Goal: Task Accomplishment & Management: Use online tool/utility

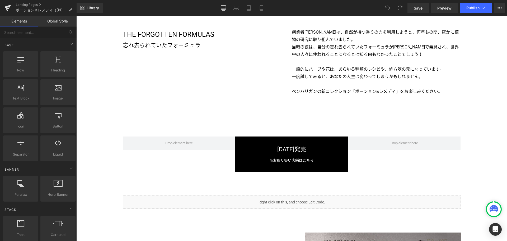
scroll to position [454, 0]
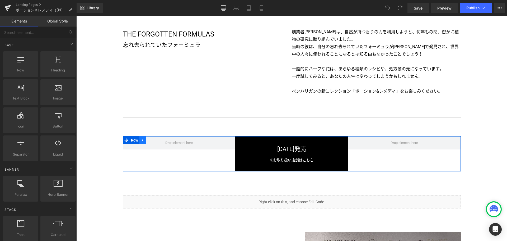
click at [142, 138] on icon at bounding box center [143, 140] width 4 height 4
click at [155, 139] on icon at bounding box center [157, 140] width 4 height 4
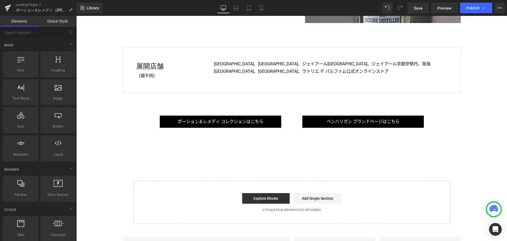
scroll to position [1830, 0]
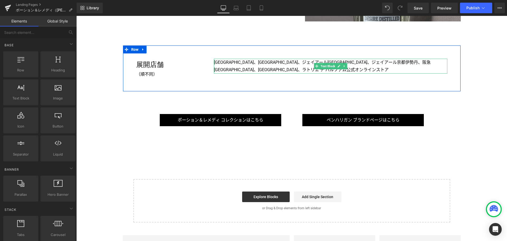
click at [290, 61] on p "[GEOGRAPHIC_DATA]、[GEOGRAPHIC_DATA]、ジェイアール[GEOGRAPHIC_DATA]、ジェイアール京都伊勢丹、阪急[GEOG…" at bounding box center [331, 66] width 234 height 15
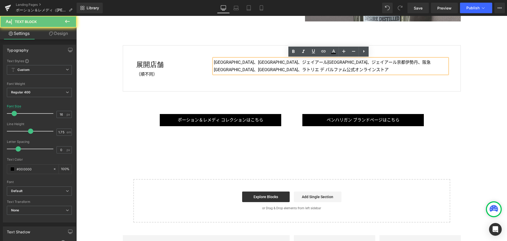
click at [290, 61] on p "[GEOGRAPHIC_DATA]、[GEOGRAPHIC_DATA]、ジェイアール[GEOGRAPHIC_DATA]、ジェイアール京都伊勢丹、阪急[GEOG…" at bounding box center [331, 66] width 234 height 15
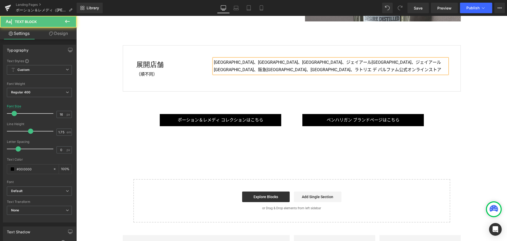
click at [374, 61] on p "[GEOGRAPHIC_DATA]、[GEOGRAPHIC_DATA]、[GEOGRAPHIC_DATA]、ジェイアール[GEOGRAPHIC_DATA]、ジ…" at bounding box center [331, 66] width 234 height 15
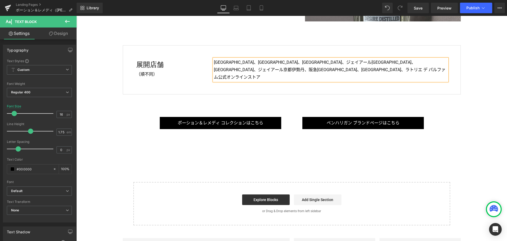
click at [228, 69] on p "[GEOGRAPHIC_DATA]、[GEOGRAPHIC_DATA]、[GEOGRAPHIC_DATA]、ジェイアール[GEOGRAPHIC_DATA]、[…" at bounding box center [331, 70] width 234 height 22
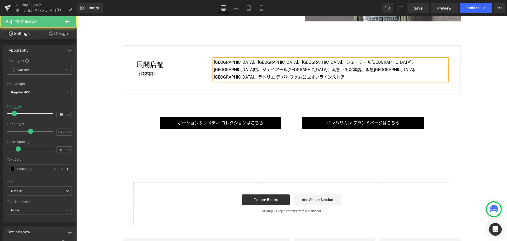
click at [296, 69] on p "[GEOGRAPHIC_DATA]、[GEOGRAPHIC_DATA]、[GEOGRAPHIC_DATA]、ジェイアール[GEOGRAPHIC_DATA]、[…" at bounding box center [331, 70] width 234 height 22
click at [297, 69] on p "[GEOGRAPHIC_DATA]、[GEOGRAPHIC_DATA]、[GEOGRAPHIC_DATA]、ジェイアール[GEOGRAPHIC_DATA]、[…" at bounding box center [331, 70] width 234 height 22
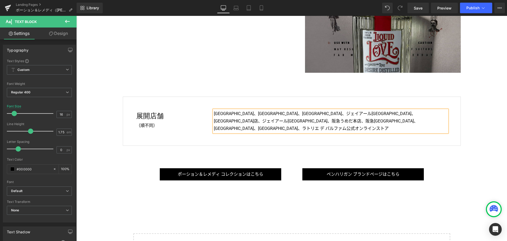
scroll to position [1779, 0]
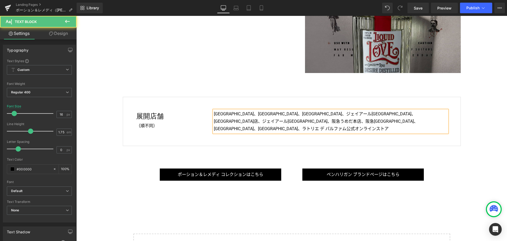
click at [233, 120] on p "[GEOGRAPHIC_DATA]、[GEOGRAPHIC_DATA]、[GEOGRAPHIC_DATA]、ジェイアール[GEOGRAPHIC_DATA]、[…" at bounding box center [331, 121] width 234 height 22
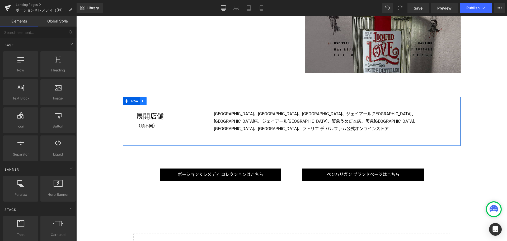
click at [142, 101] on icon at bounding box center [142, 101] width 1 height 2
click at [231, 121] on p "[GEOGRAPHIC_DATA]、[GEOGRAPHIC_DATA]、[GEOGRAPHIC_DATA]、ジェイアール[GEOGRAPHIC_DATA]、[…" at bounding box center [331, 121] width 234 height 22
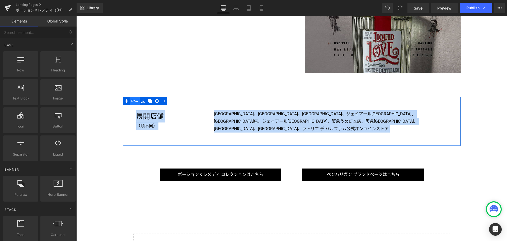
drag, startPoint x: 130, startPoint y: 80, endPoint x: 133, endPoint y: 102, distance: 22.7
click at [133, 102] on span "Row" at bounding box center [135, 101] width 10 height 8
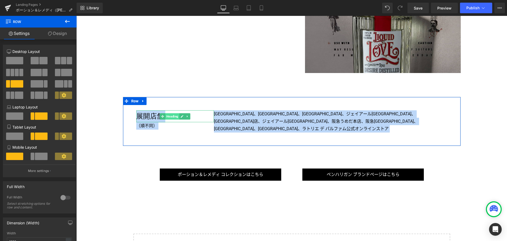
click at [171, 117] on span "Heading" at bounding box center [172, 116] width 14 height 6
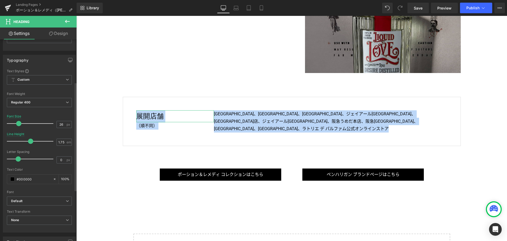
scroll to position [0, 0]
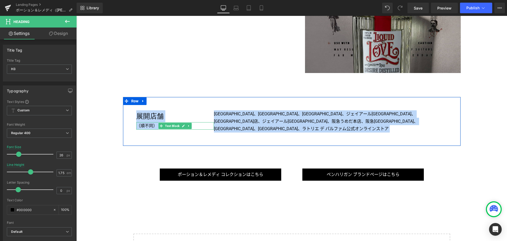
click at [148, 127] on p "（順不同）" at bounding box center [175, 125] width 78 height 7
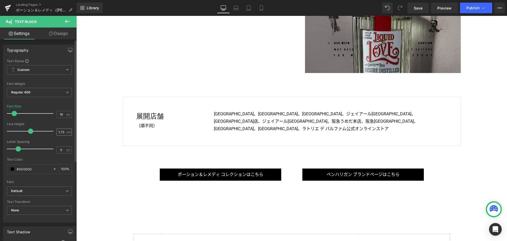
scroll to position [0, 0]
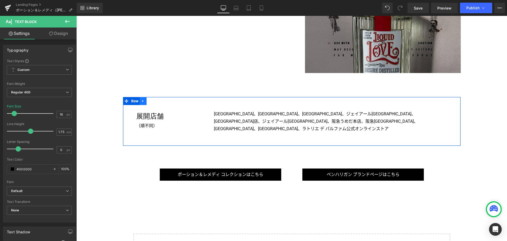
click at [141, 99] on link at bounding box center [143, 101] width 7 height 8
click at [148, 99] on link at bounding box center [150, 101] width 7 height 8
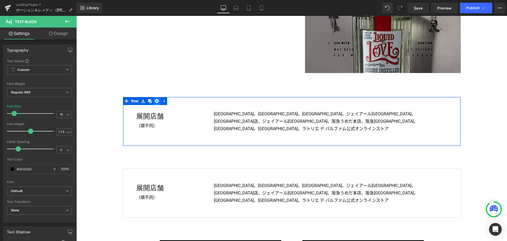
click at [155, 101] on icon at bounding box center [157, 101] width 4 height 4
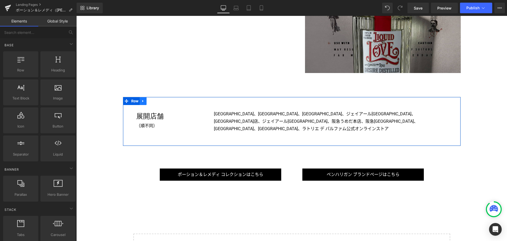
click at [142, 101] on icon at bounding box center [143, 101] width 4 height 4
click at [155, 103] on icon at bounding box center [157, 101] width 4 height 4
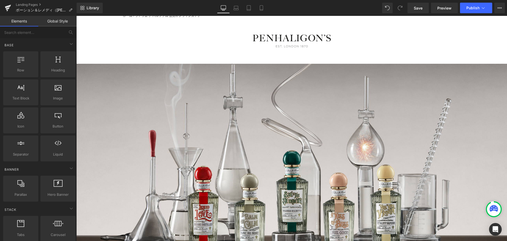
scroll to position [49, 0]
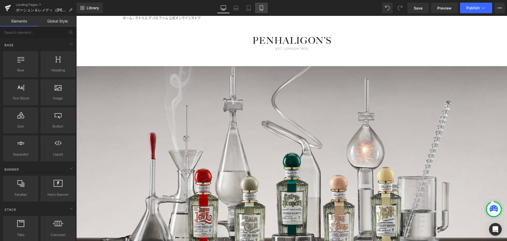
click at [263, 7] on icon at bounding box center [261, 8] width 3 height 5
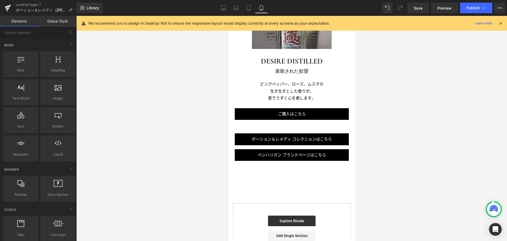
scroll to position [1172, 0]
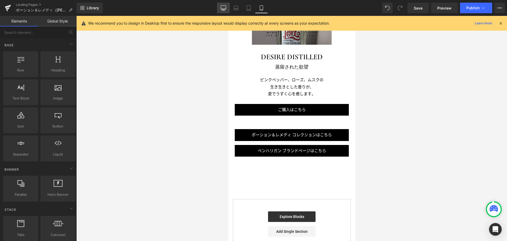
click at [226, 9] on icon at bounding box center [223, 8] width 5 height 4
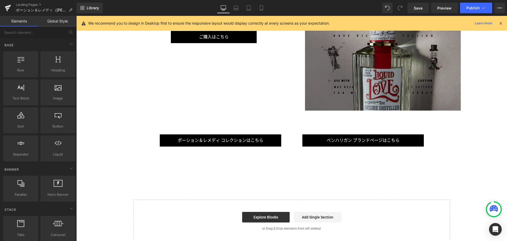
scroll to position [1741, 0]
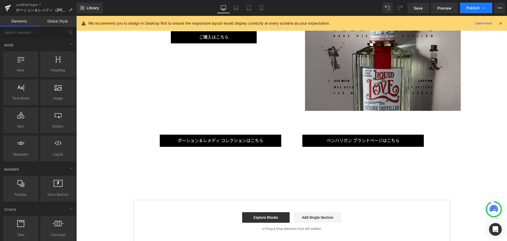
click at [475, 7] on span "Publish" at bounding box center [473, 8] width 13 height 4
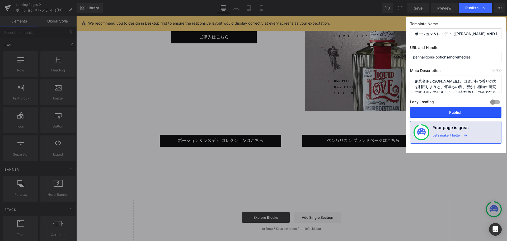
click at [462, 110] on button "Publish" at bounding box center [455, 112] width 91 height 11
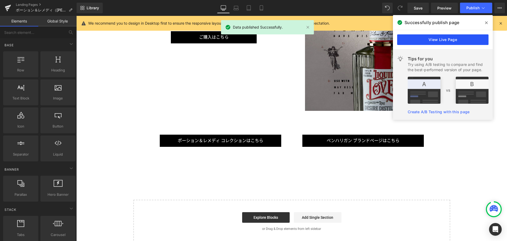
click at [445, 40] on link "View Live Page" at bounding box center [442, 39] width 91 height 11
